Goal: Task Accomplishment & Management: Complete application form

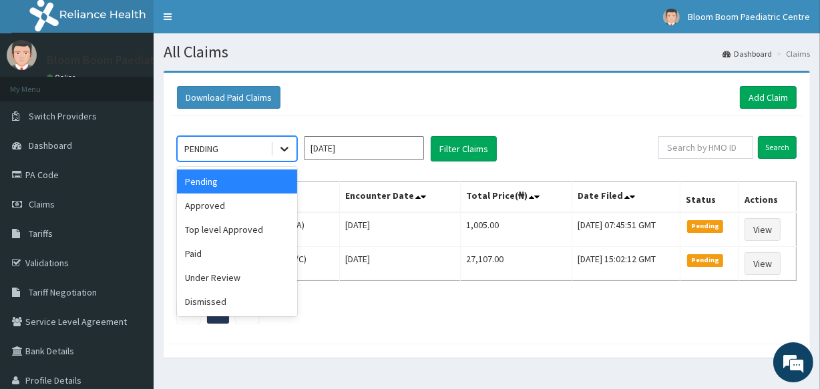
click at [285, 148] on icon at bounding box center [284, 148] width 13 height 13
click at [274, 202] on div "Approved" at bounding box center [237, 206] width 120 height 24
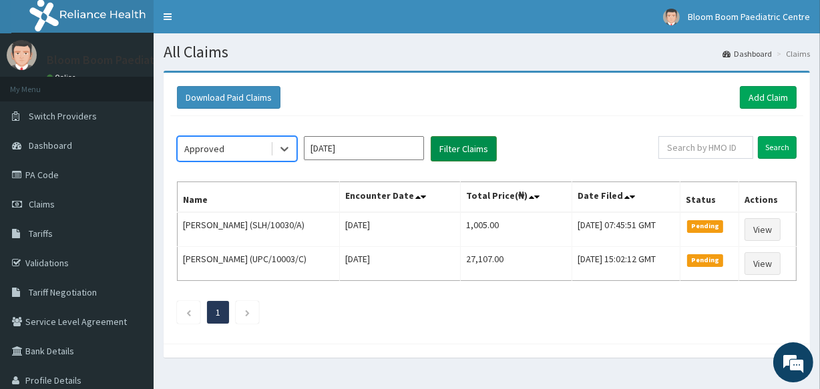
click at [465, 149] on button "Filter Claims" at bounding box center [464, 148] width 66 height 25
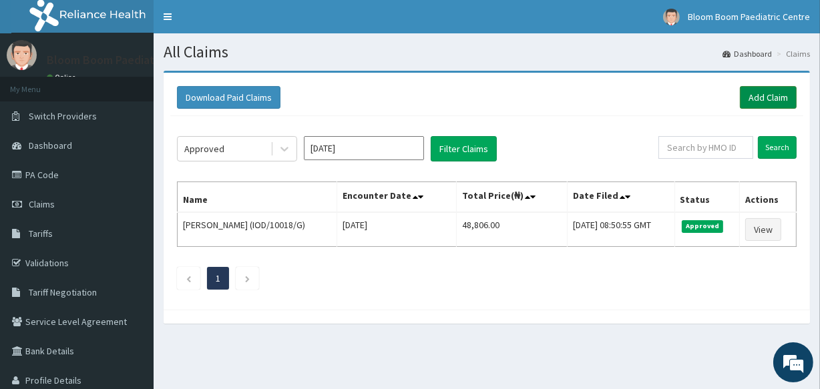
click at [773, 87] on link "Add Claim" at bounding box center [768, 97] width 57 height 23
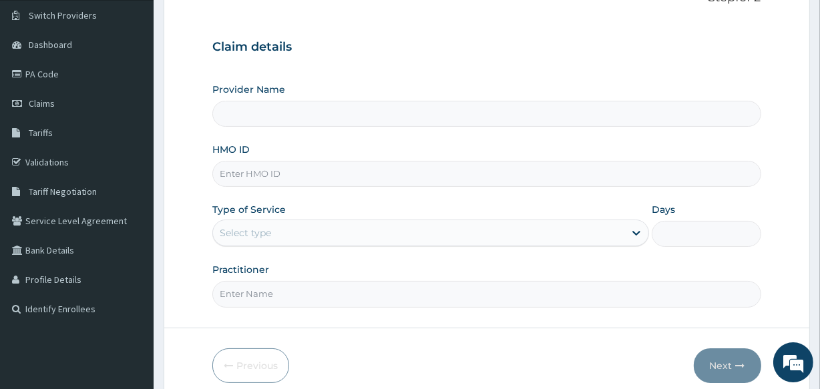
scroll to position [123, 0]
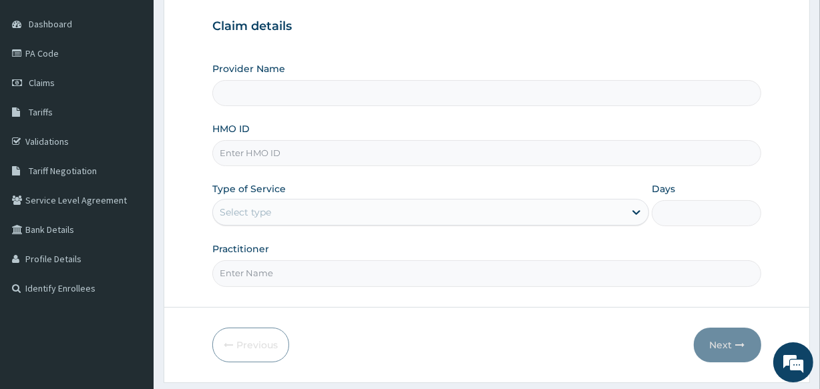
type input "Bloom Boom Paediatric Centre"
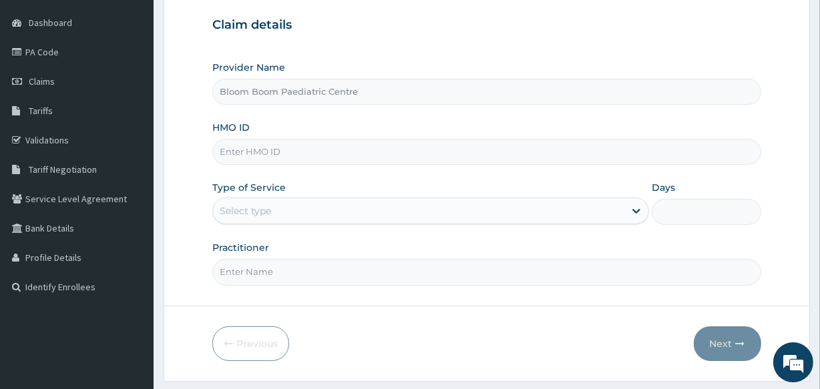
click at [397, 151] on input "HMO ID" at bounding box center [486, 152] width 548 height 26
type input "BPN/10162/D"
click at [327, 281] on input "Practitioner" at bounding box center [486, 272] width 548 height 26
type input "DR [PERSON_NAME]"
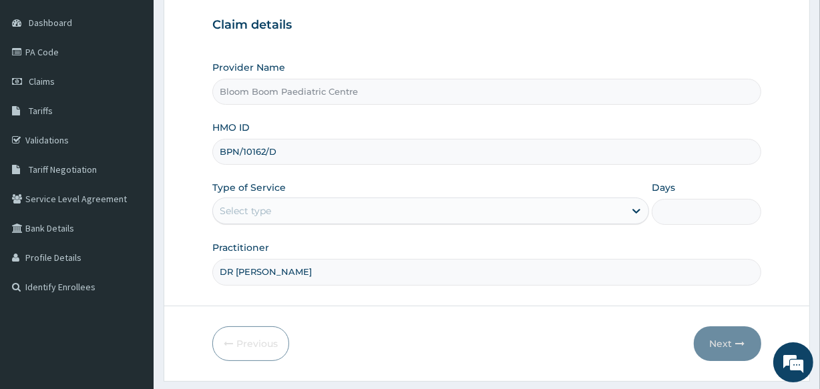
click at [525, 210] on div "Select type" at bounding box center [418, 210] width 411 height 21
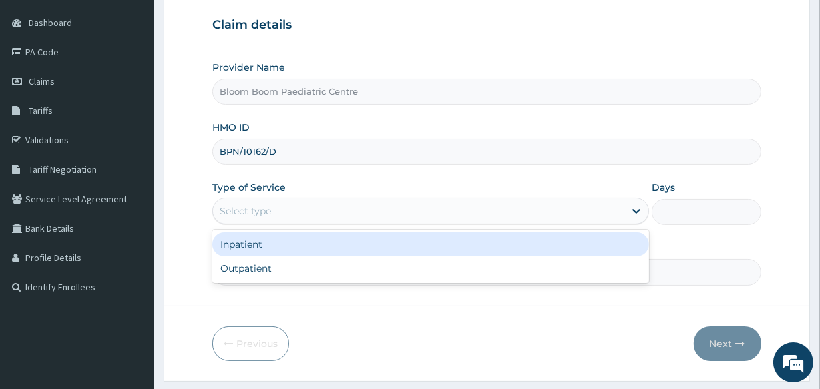
click at [525, 240] on div "Inpatient" at bounding box center [430, 244] width 437 height 24
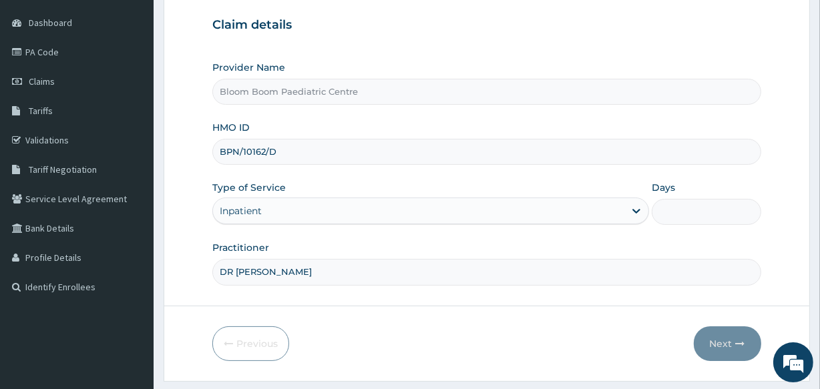
click at [708, 213] on input "Days" at bounding box center [706, 212] width 109 height 26
type input "1"
click at [722, 333] on button "Next" at bounding box center [727, 344] width 67 height 35
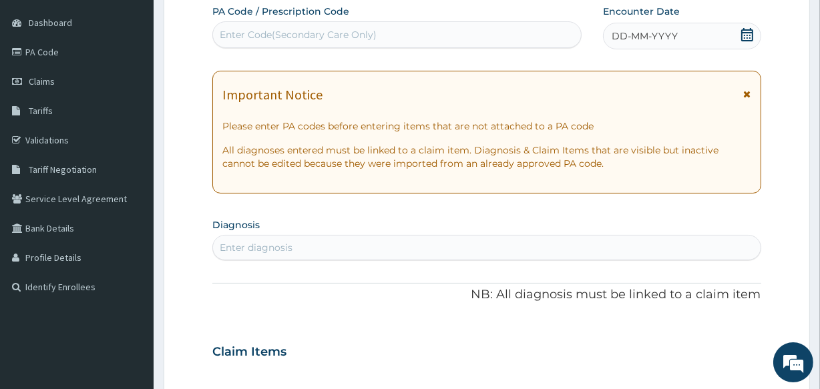
click at [376, 32] on div "Enter Code(Secondary Care Only)" at bounding box center [396, 34] width 367 height 21
type input "PA/38187A"
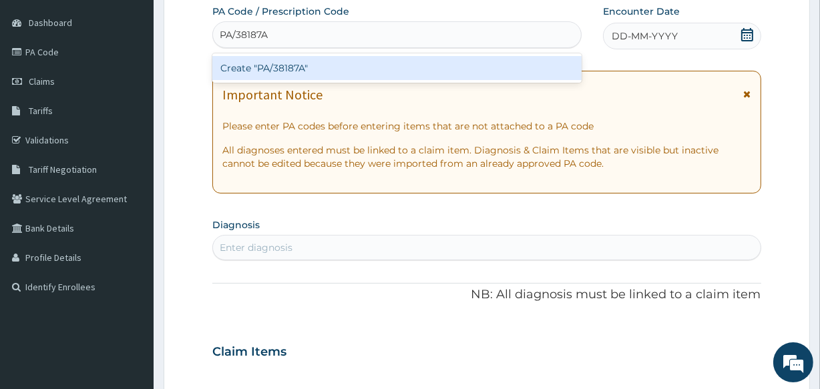
click at [387, 67] on div "Create "PA/38187A"" at bounding box center [396, 68] width 369 height 24
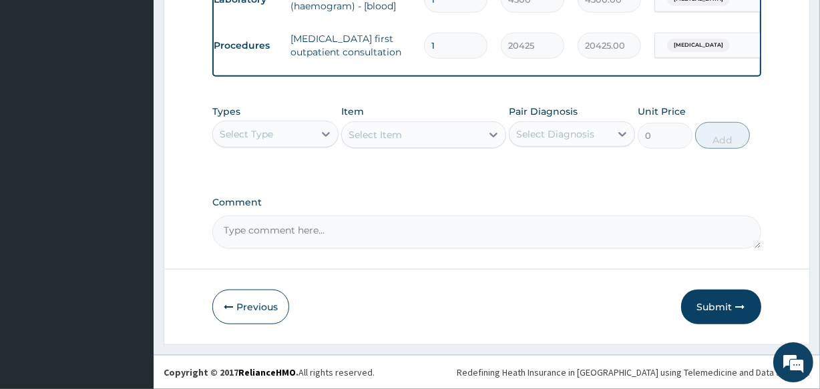
scroll to position [1082, 0]
click at [756, 295] on button "Submit" at bounding box center [721, 307] width 80 height 35
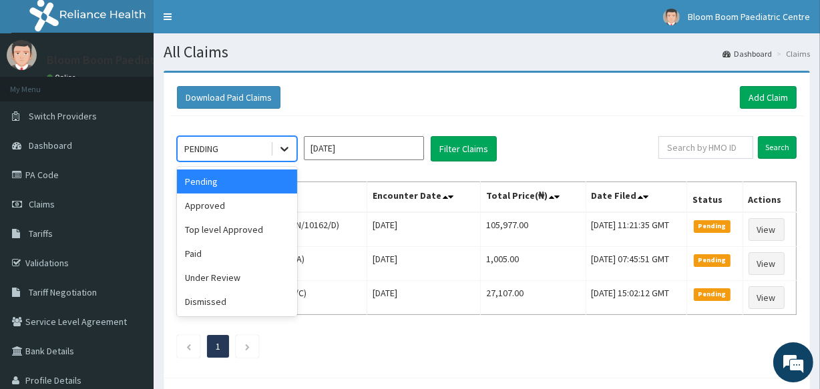
click at [281, 140] on div at bounding box center [285, 149] width 24 height 24
click at [263, 206] on div "Approved" at bounding box center [237, 206] width 120 height 24
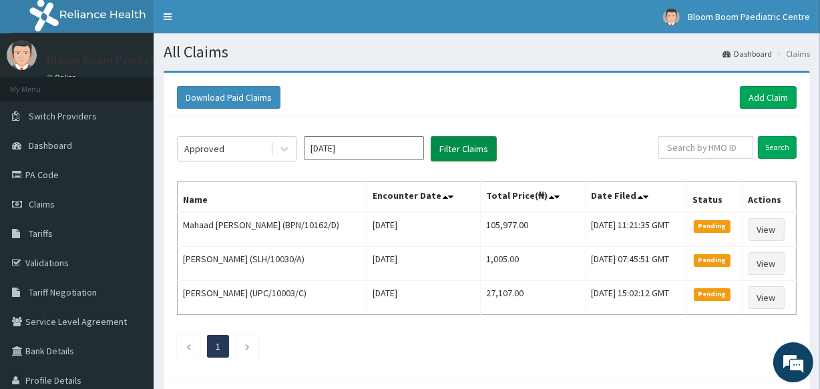
click at [472, 145] on button "Filter Claims" at bounding box center [464, 148] width 66 height 25
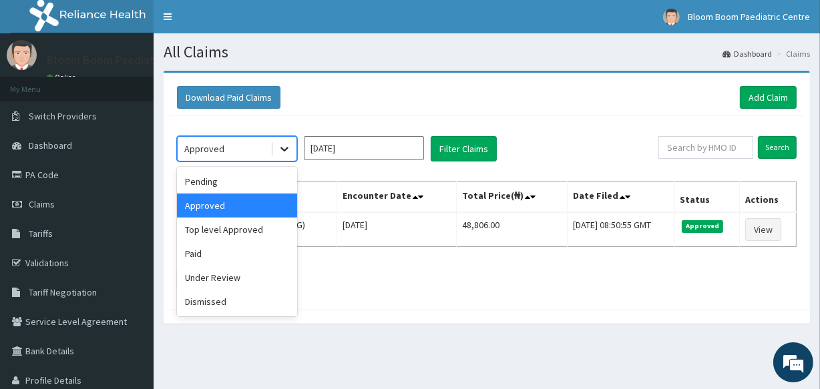
click at [287, 148] on icon at bounding box center [285, 150] width 8 height 5
click at [274, 183] on div "Pending" at bounding box center [237, 182] width 120 height 24
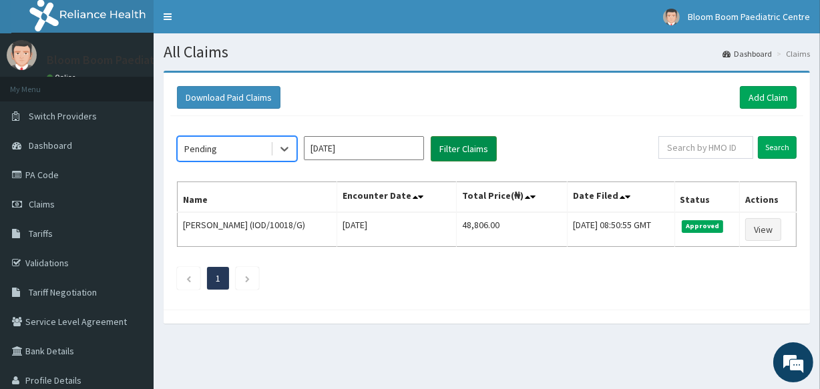
click at [469, 151] on button "Filter Claims" at bounding box center [464, 148] width 66 height 25
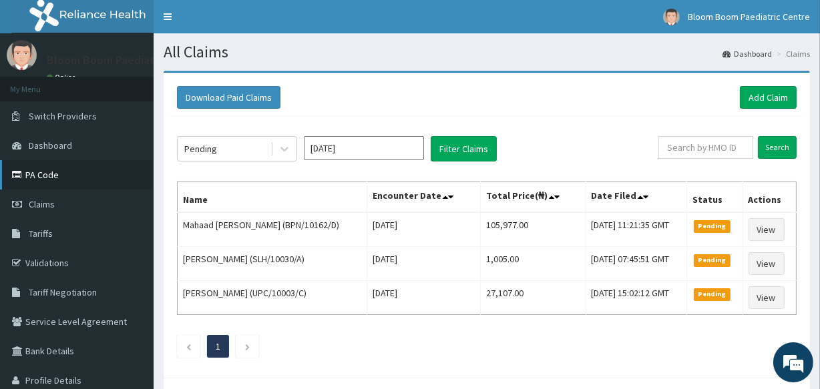
click at [49, 185] on link "PA Code" at bounding box center [77, 174] width 154 height 29
